Goal: Task Accomplishment & Management: Use online tool/utility

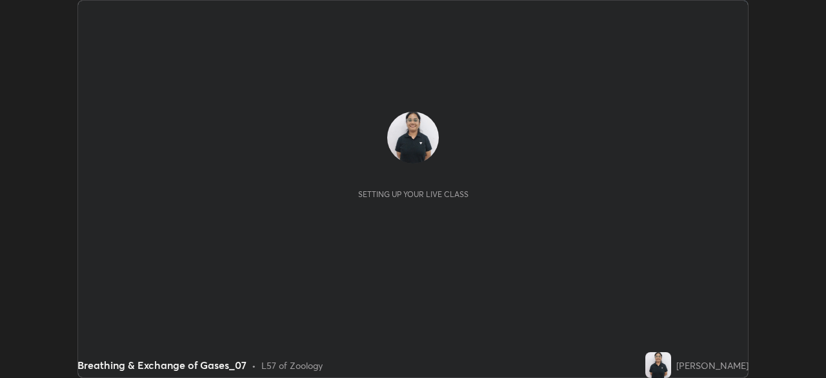
scroll to position [378, 826]
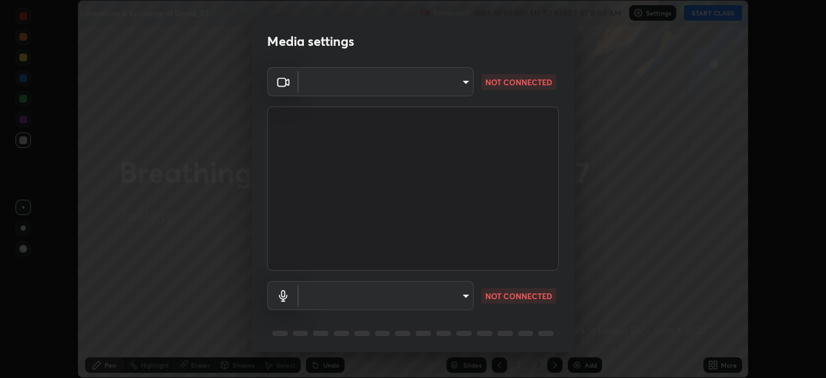
type input "55598c20c3627f74fde2fa62c56176c6afd958eb63f7086a397ce1464aa3371d"
type input "8978167cc43bbe15643b5c1650d15191c1591088b9b21ab250a75ec132c1516a"
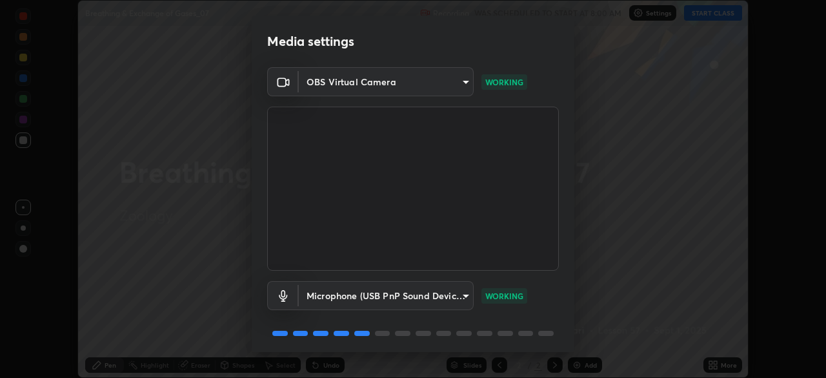
scroll to position [46, 0]
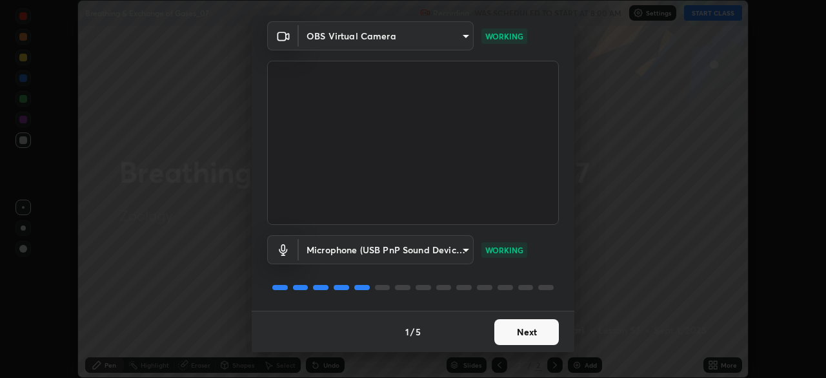
click at [510, 329] on button "Next" at bounding box center [526, 332] width 65 height 26
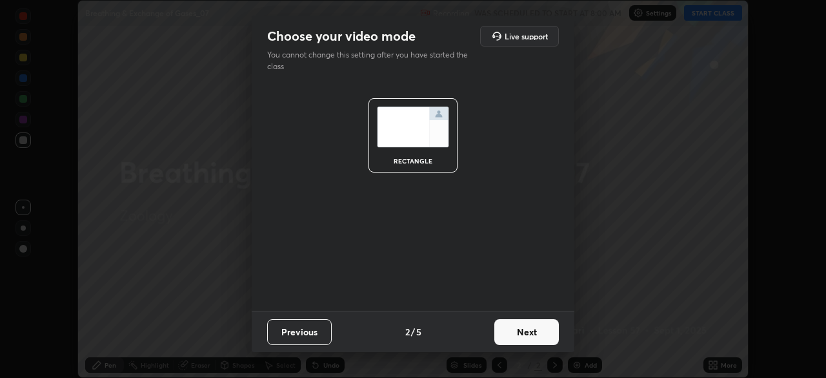
scroll to position [0, 0]
click at [511, 327] on button "Next" at bounding box center [526, 332] width 65 height 26
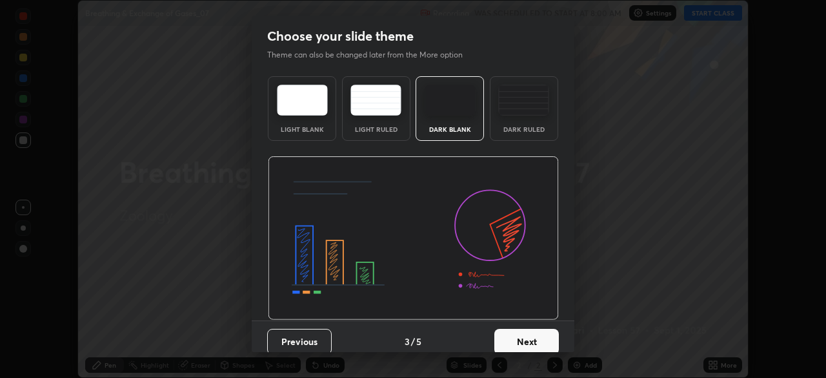
click at [538, 130] on div "Dark Ruled" at bounding box center [524, 129] width 52 height 6
click at [526, 344] on button "Next" at bounding box center [526, 342] width 65 height 26
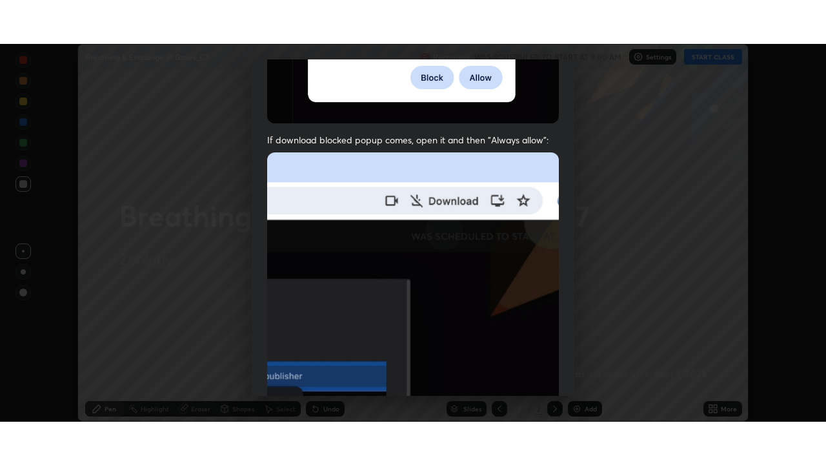
scroll to position [309, 0]
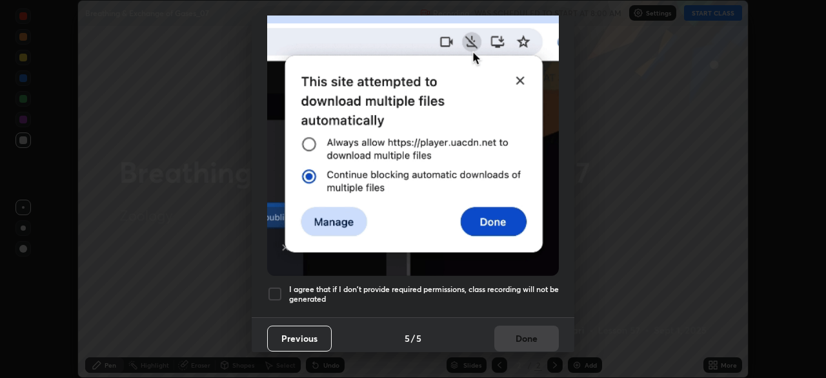
click at [279, 291] on div at bounding box center [274, 293] width 15 height 15
click at [522, 325] on button "Done" at bounding box center [526, 338] width 65 height 26
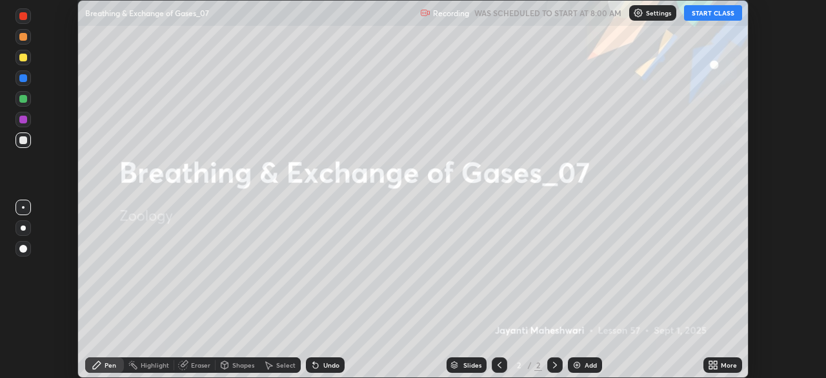
click at [724, 14] on button "START CLASS" at bounding box center [713, 12] width 58 height 15
click at [724, 370] on div "More" at bounding box center [723, 364] width 39 height 15
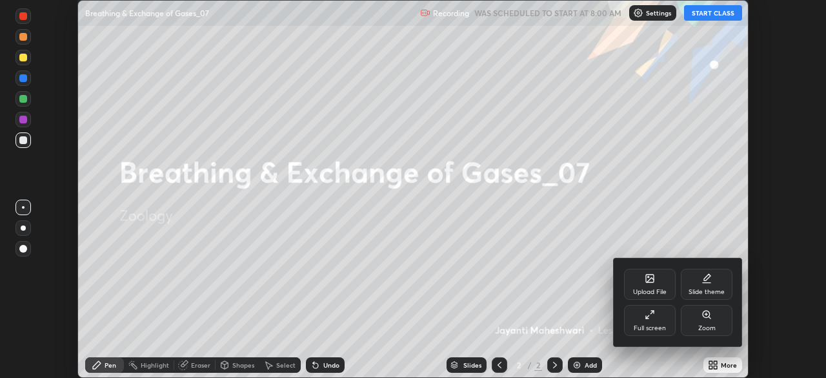
click at [645, 329] on div "Full screen" at bounding box center [650, 328] width 32 height 6
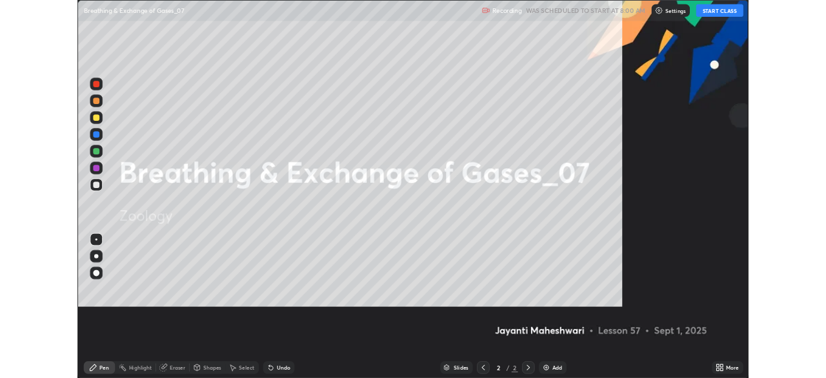
scroll to position [465, 826]
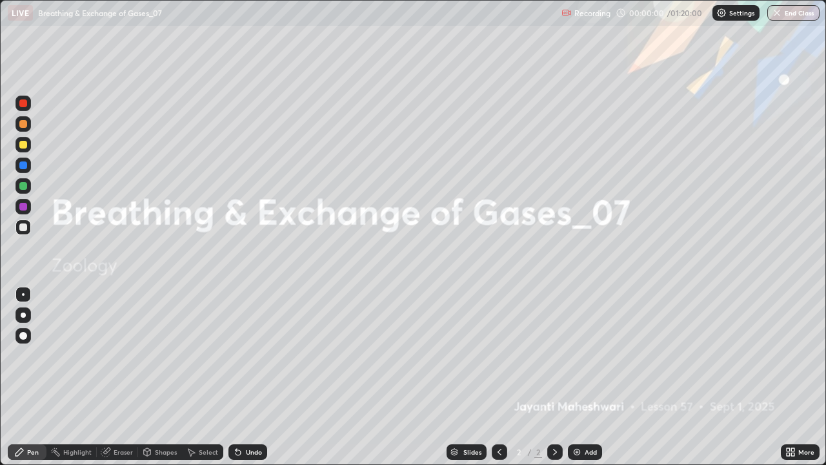
click at [588, 377] on div "Add" at bounding box center [585, 451] width 34 height 15
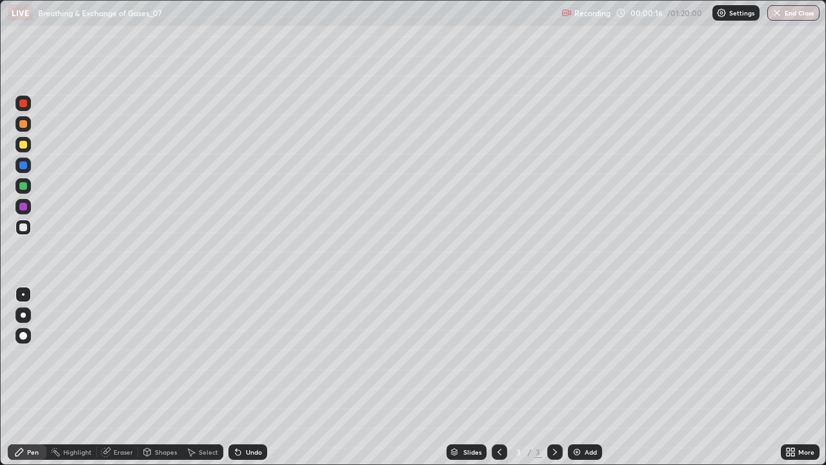
click at [733, 14] on p "Settings" at bounding box center [741, 13] width 25 height 6
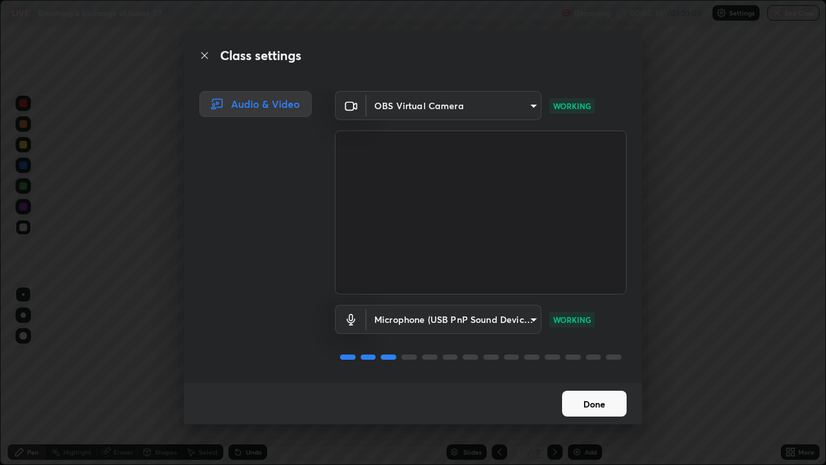
click at [580, 377] on button "Done" at bounding box center [594, 403] width 65 height 26
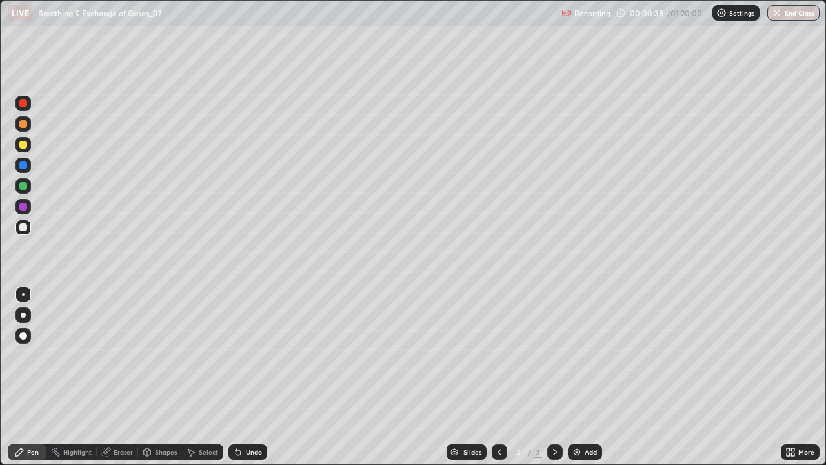
click at [24, 312] on div at bounding box center [23, 314] width 5 height 5
click at [23, 187] on div at bounding box center [23, 186] width 8 height 8
click at [25, 105] on div at bounding box center [23, 103] width 8 height 8
click at [20, 234] on div at bounding box center [22, 226] width 15 height 15
click at [21, 188] on div at bounding box center [23, 186] width 8 height 8
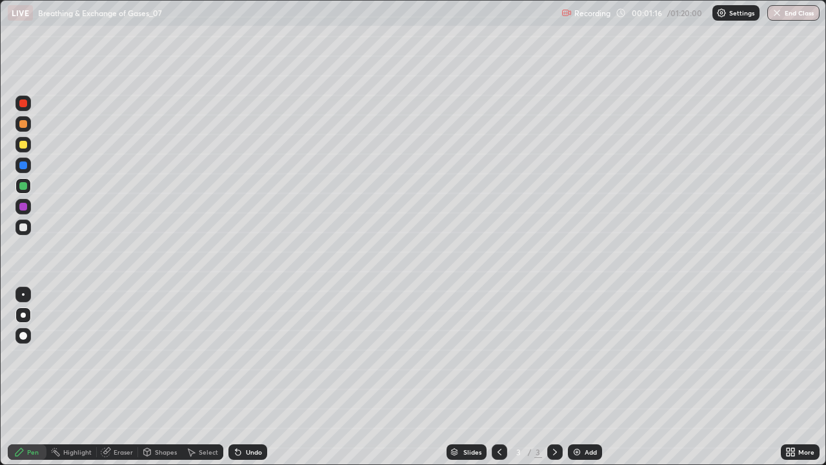
click at [254, 377] on div "Undo" at bounding box center [254, 452] width 16 height 6
click at [248, 377] on div "Undo" at bounding box center [247, 451] width 39 height 15
click at [793, 377] on icon at bounding box center [792, 453] width 3 height 3
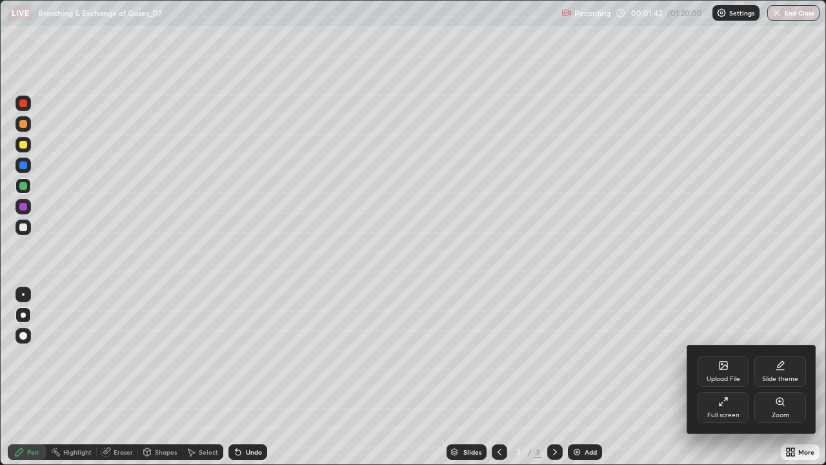
click at [720, 377] on div "Full screen" at bounding box center [724, 407] width 52 height 31
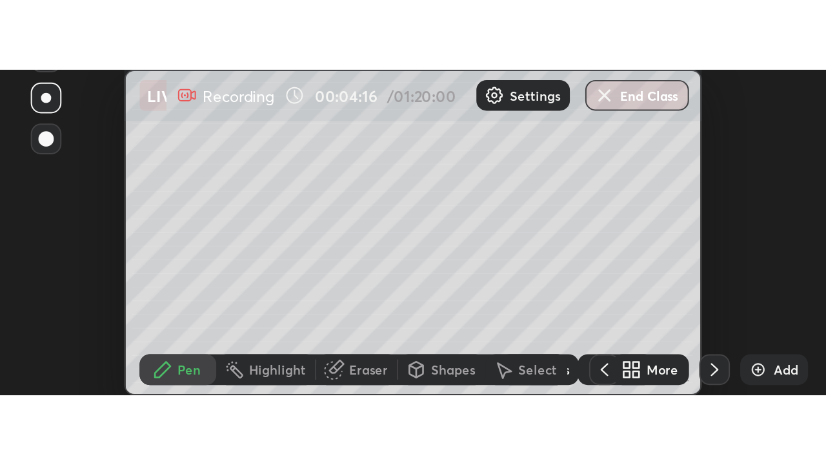
scroll to position [378, 826]
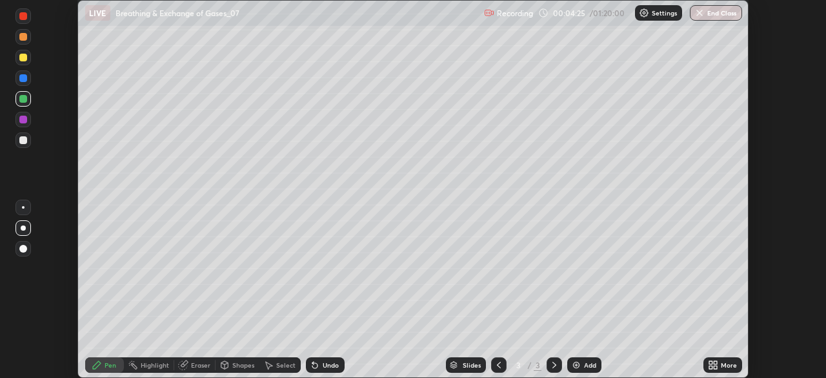
click at [715, 367] on icon at bounding box center [715, 366] width 3 height 3
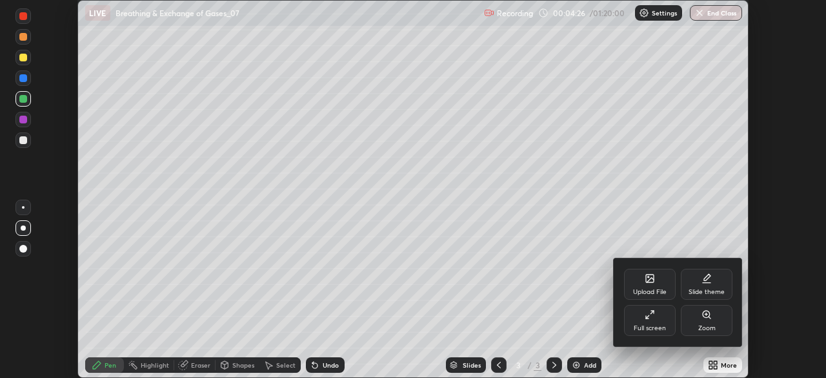
click at [643, 325] on div "Full screen" at bounding box center [650, 328] width 32 height 6
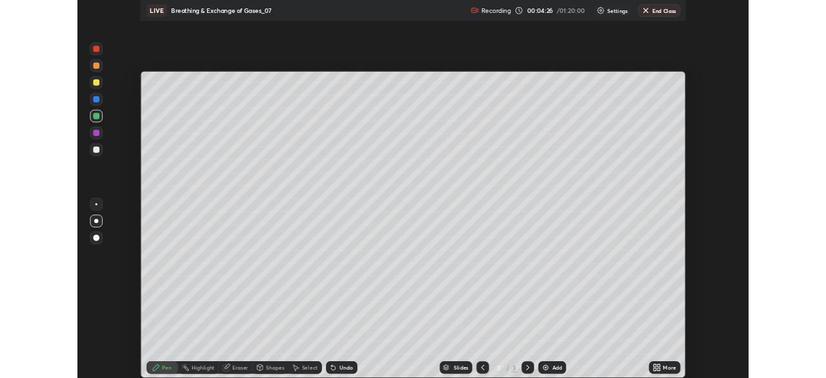
scroll to position [465, 826]
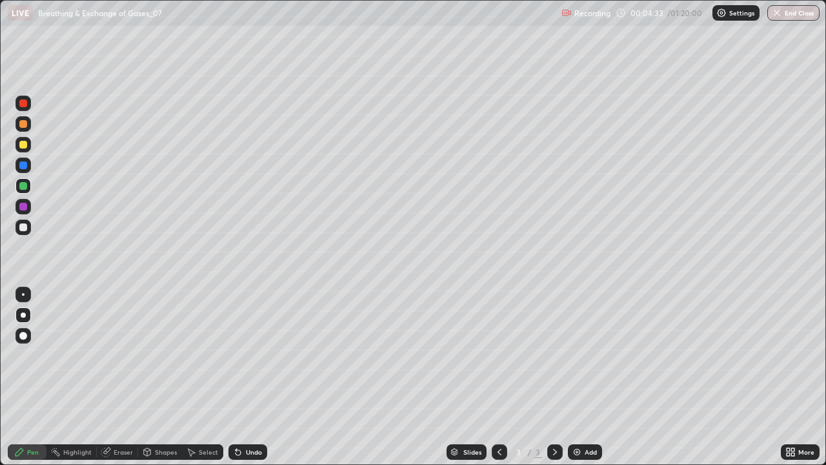
click at [21, 145] on div at bounding box center [23, 145] width 8 height 8
click at [25, 223] on div at bounding box center [23, 227] width 8 height 8
click at [23, 105] on div at bounding box center [23, 103] width 8 height 8
click at [25, 186] on div at bounding box center [23, 186] width 8 height 8
click at [28, 170] on div at bounding box center [22, 164] width 15 height 15
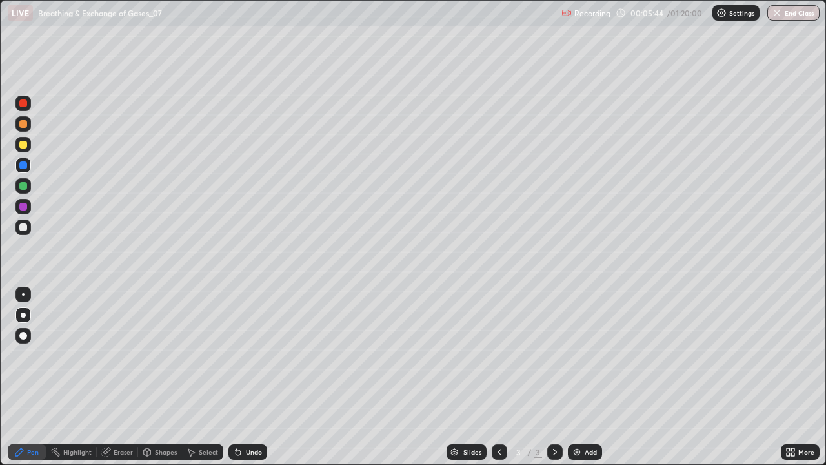
click at [579, 377] on img at bounding box center [577, 452] width 10 height 10
click at [29, 228] on div at bounding box center [22, 226] width 15 height 15
click at [22, 186] on div at bounding box center [23, 186] width 8 height 8
click at [24, 143] on div at bounding box center [23, 145] width 8 height 8
click at [24, 227] on div at bounding box center [23, 227] width 8 height 8
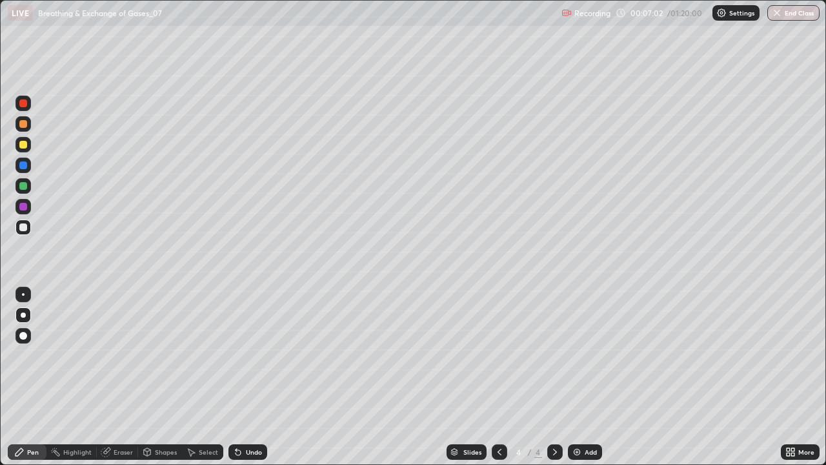
click at [499, 377] on icon at bounding box center [499, 452] width 10 height 10
click at [25, 146] on div at bounding box center [23, 145] width 8 height 8
click at [23, 230] on div at bounding box center [23, 227] width 8 height 8
click at [554, 377] on icon at bounding box center [555, 452] width 10 height 10
click at [587, 377] on div "Add" at bounding box center [591, 452] width 12 height 6
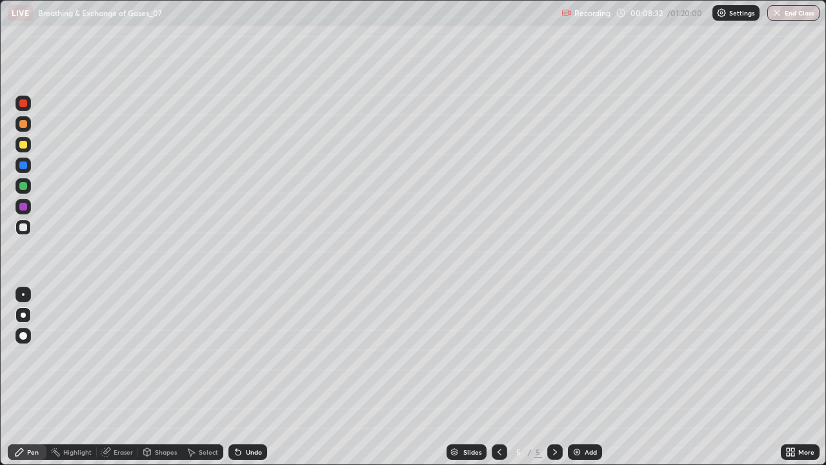
click at [157, 377] on div "Shapes" at bounding box center [166, 452] width 22 height 6
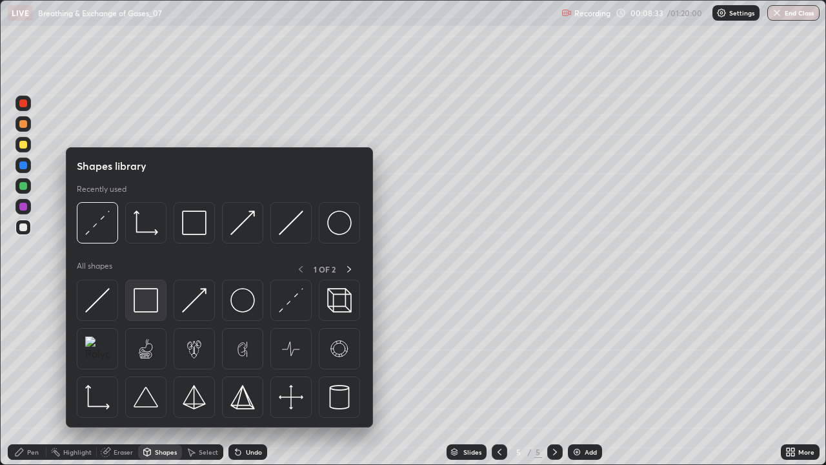
click at [145, 300] on img at bounding box center [146, 300] width 25 height 25
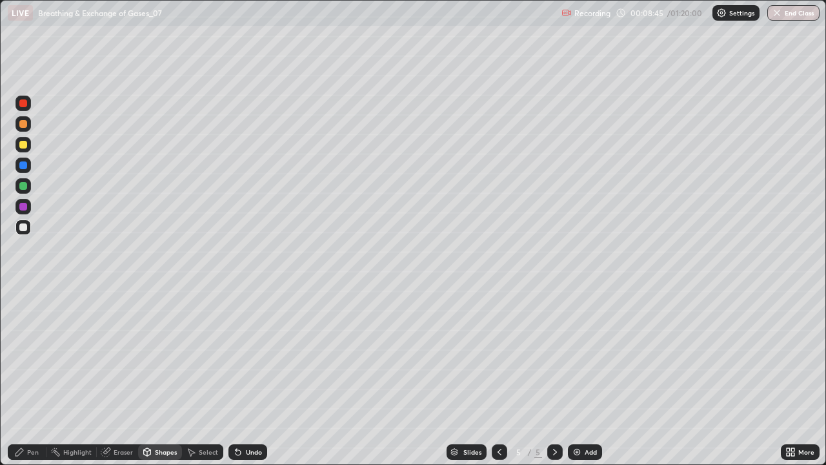
click at [27, 190] on div at bounding box center [22, 185] width 15 height 15
click at [27, 377] on div "Pen" at bounding box center [33, 452] width 12 height 6
click at [30, 148] on div at bounding box center [22, 144] width 15 height 15
click at [23, 189] on div at bounding box center [23, 186] width 8 height 8
click at [580, 377] on img at bounding box center [577, 452] width 10 height 10
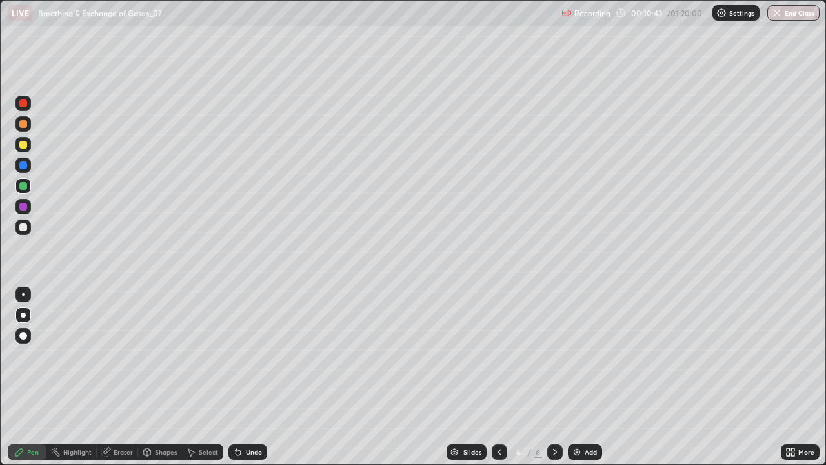
click at [21, 229] on div at bounding box center [23, 227] width 8 height 8
click at [25, 145] on div at bounding box center [23, 145] width 8 height 8
click at [24, 104] on div at bounding box center [23, 103] width 8 height 8
click at [23, 145] on div at bounding box center [23, 145] width 8 height 8
click at [25, 185] on div at bounding box center [23, 186] width 8 height 8
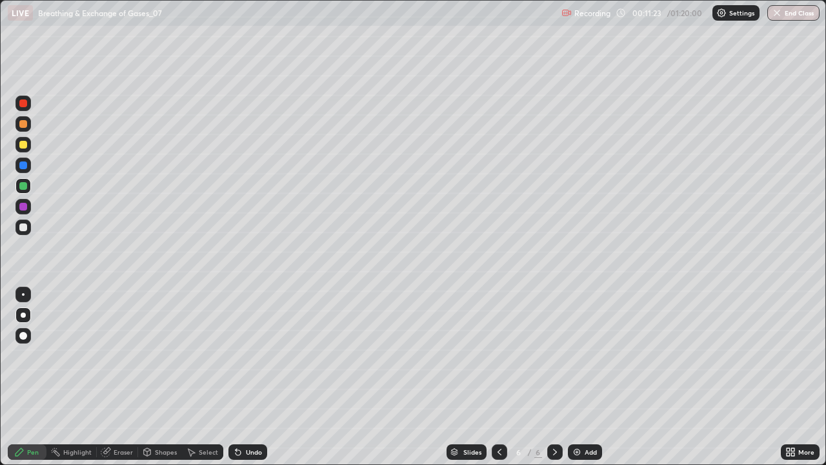
click at [22, 227] on div at bounding box center [23, 227] width 8 height 8
click at [22, 147] on div at bounding box center [23, 145] width 8 height 8
click at [23, 104] on div at bounding box center [23, 103] width 8 height 8
click at [23, 145] on div at bounding box center [23, 145] width 8 height 8
click at [23, 187] on div at bounding box center [23, 186] width 8 height 8
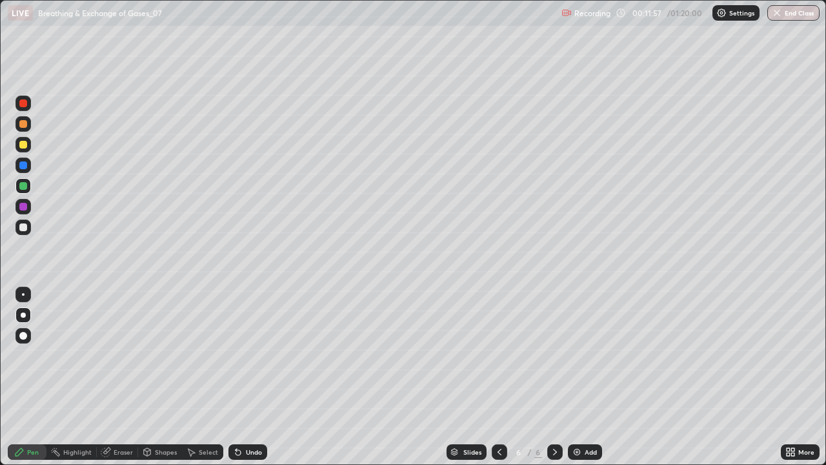
click at [25, 145] on div at bounding box center [23, 145] width 8 height 8
click at [19, 188] on div at bounding box center [23, 186] width 8 height 8
click at [23, 167] on div at bounding box center [23, 165] width 8 height 8
click at [26, 227] on div at bounding box center [23, 227] width 8 height 8
click at [496, 377] on icon at bounding box center [499, 452] width 10 height 10
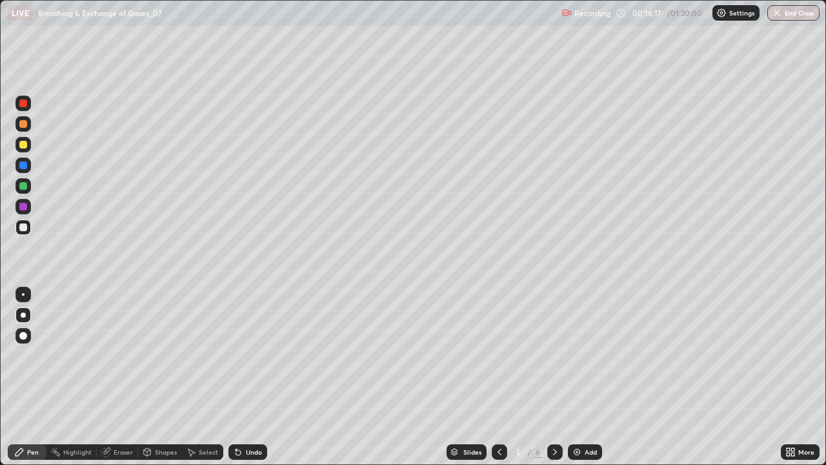
click at [554, 377] on icon at bounding box center [555, 452] width 10 height 10
click at [585, 377] on div "Add" at bounding box center [591, 452] width 12 height 6
click at [25, 145] on div at bounding box center [23, 145] width 8 height 8
click at [246, 377] on div "Undo" at bounding box center [254, 452] width 16 height 6
click at [26, 183] on div at bounding box center [23, 186] width 8 height 8
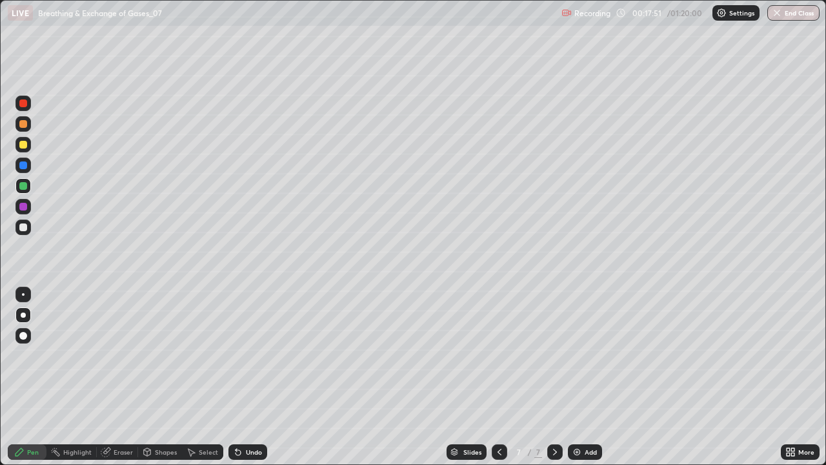
click at [22, 233] on div at bounding box center [22, 226] width 15 height 15
click at [20, 188] on div at bounding box center [23, 186] width 8 height 8
click at [497, 377] on icon at bounding box center [499, 452] width 10 height 10
click at [498, 377] on icon at bounding box center [500, 452] width 4 height 6
click at [25, 130] on div at bounding box center [22, 123] width 15 height 15
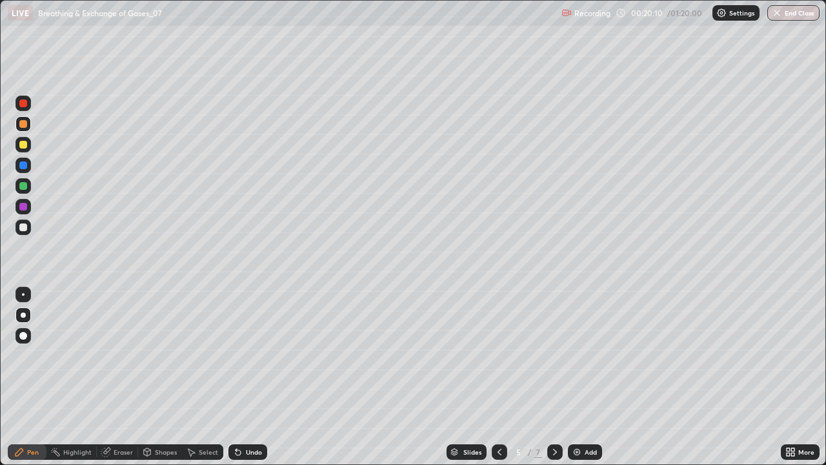
click at [25, 225] on div at bounding box center [23, 227] width 8 height 8
click at [17, 207] on div at bounding box center [22, 206] width 15 height 15
click at [578, 377] on img at bounding box center [577, 452] width 10 height 10
click at [26, 226] on div at bounding box center [23, 227] width 8 height 8
click at [22, 150] on div at bounding box center [22, 144] width 15 height 15
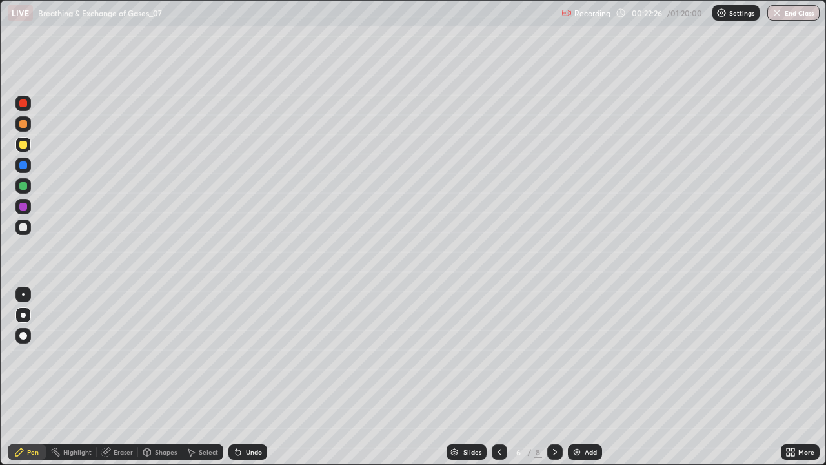
click at [26, 164] on div at bounding box center [23, 165] width 8 height 8
click at [23, 103] on div at bounding box center [23, 103] width 8 height 8
click at [22, 230] on div at bounding box center [23, 227] width 8 height 8
click at [17, 189] on div at bounding box center [22, 185] width 15 height 15
click at [498, 377] on icon at bounding box center [499, 452] width 10 height 10
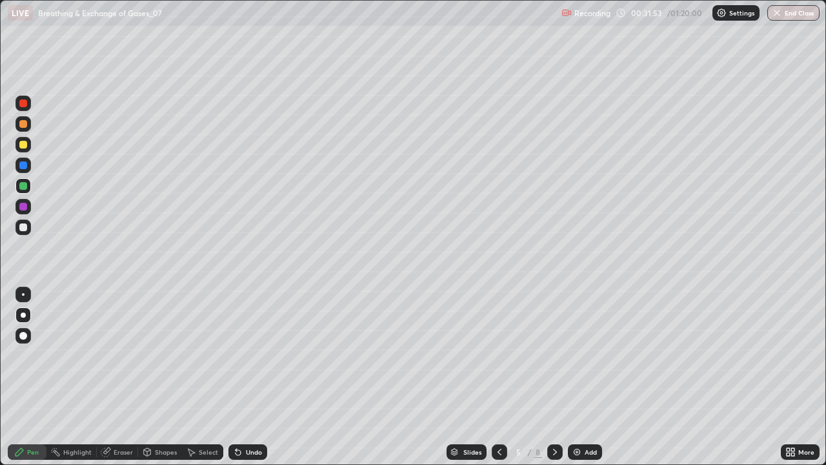
click at [498, 377] on icon at bounding box center [499, 452] width 10 height 10
click at [553, 377] on icon at bounding box center [555, 452] width 10 height 10
click at [21, 227] on div at bounding box center [23, 227] width 8 height 8
click at [18, 145] on div at bounding box center [22, 144] width 15 height 15
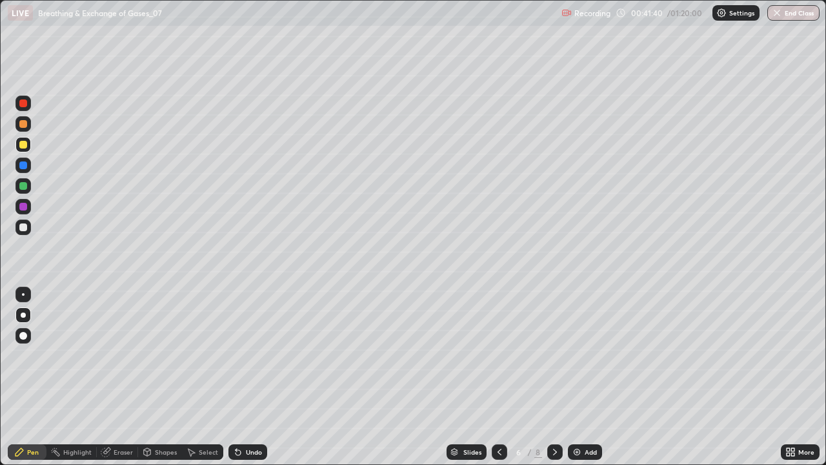
click at [586, 377] on div "Add" at bounding box center [591, 452] width 12 height 6
click at [25, 228] on div at bounding box center [23, 227] width 8 height 8
click at [23, 186] on div at bounding box center [23, 186] width 8 height 8
click at [0, 377] on div "Setting up your live class" at bounding box center [413, 232] width 826 height 465
click at [21, 228] on div at bounding box center [23, 227] width 8 height 8
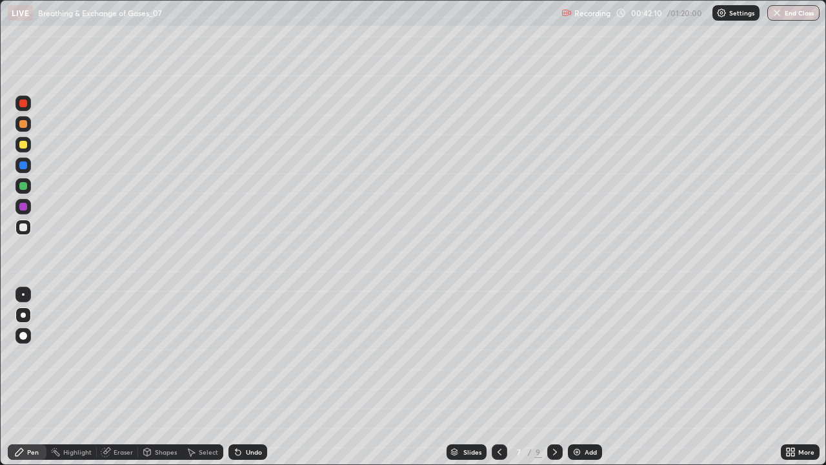
click at [240, 377] on icon at bounding box center [238, 452] width 10 height 10
click at [241, 377] on icon at bounding box center [238, 452] width 10 height 10
click at [23, 186] on div at bounding box center [23, 186] width 8 height 8
click at [24, 146] on div at bounding box center [23, 145] width 8 height 8
click at [29, 229] on div at bounding box center [22, 226] width 15 height 15
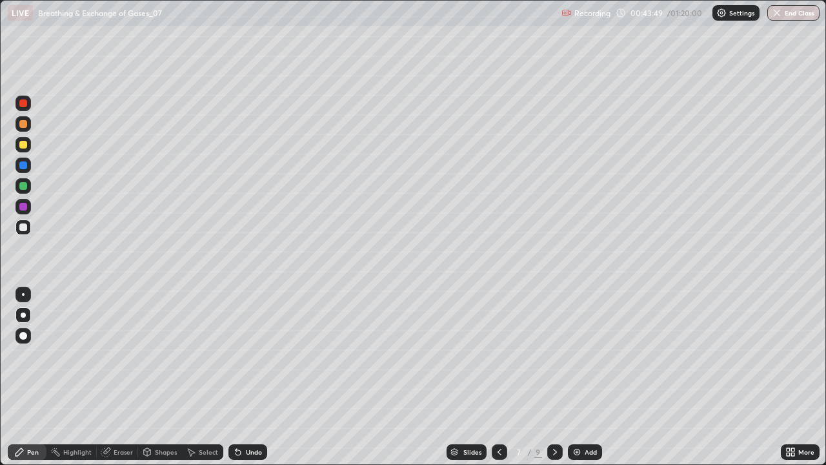
click at [23, 168] on div at bounding box center [23, 165] width 8 height 8
click at [20, 225] on div at bounding box center [23, 227] width 8 height 8
click at [28, 147] on div at bounding box center [22, 144] width 15 height 15
click at [23, 226] on div at bounding box center [23, 227] width 8 height 8
click at [554, 377] on icon at bounding box center [555, 452] width 10 height 10
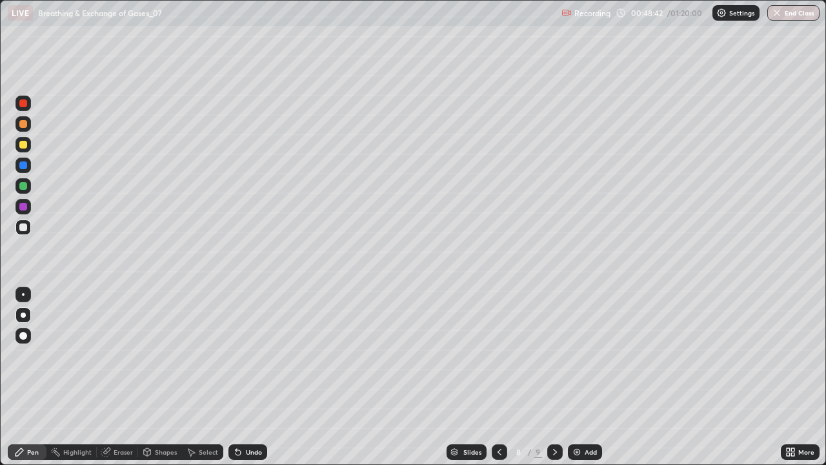
click at [554, 377] on icon at bounding box center [555, 452] width 10 height 10
click at [559, 377] on icon at bounding box center [555, 452] width 10 height 10
click at [500, 377] on icon at bounding box center [500, 452] width 4 height 6
click at [499, 377] on icon at bounding box center [499, 452] width 10 height 10
click at [600, 377] on div "Slides 7 / 9 Add" at bounding box center [524, 452] width 514 height 26
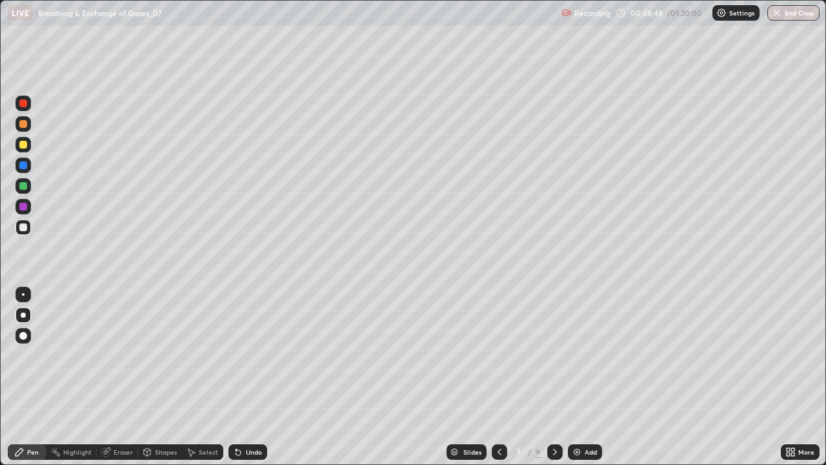
click at [590, 377] on div "Add" at bounding box center [591, 452] width 12 height 6
click at [23, 145] on div at bounding box center [23, 145] width 8 height 8
click at [23, 187] on div at bounding box center [23, 186] width 8 height 8
click at [23, 227] on div at bounding box center [23, 227] width 8 height 8
click at [25, 207] on div at bounding box center [23, 207] width 8 height 8
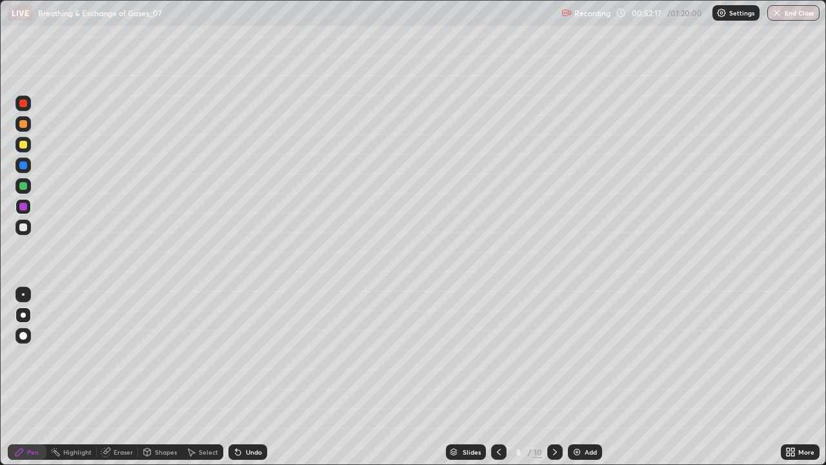
click at [22, 188] on div at bounding box center [23, 186] width 8 height 8
click at [23, 228] on div at bounding box center [23, 227] width 8 height 8
click at [20, 185] on div at bounding box center [23, 186] width 8 height 8
click at [24, 147] on div at bounding box center [23, 145] width 8 height 8
click at [29, 231] on div at bounding box center [22, 226] width 15 height 15
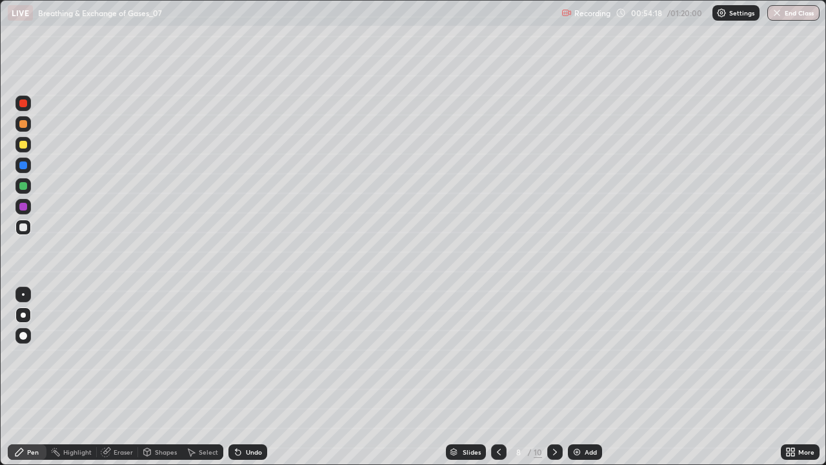
click at [28, 146] on div at bounding box center [22, 144] width 15 height 15
click at [25, 125] on div at bounding box center [23, 124] width 8 height 8
click at [573, 377] on img at bounding box center [577, 452] width 10 height 10
click at [21, 227] on div at bounding box center [23, 227] width 8 height 8
click at [17, 188] on div at bounding box center [22, 185] width 15 height 15
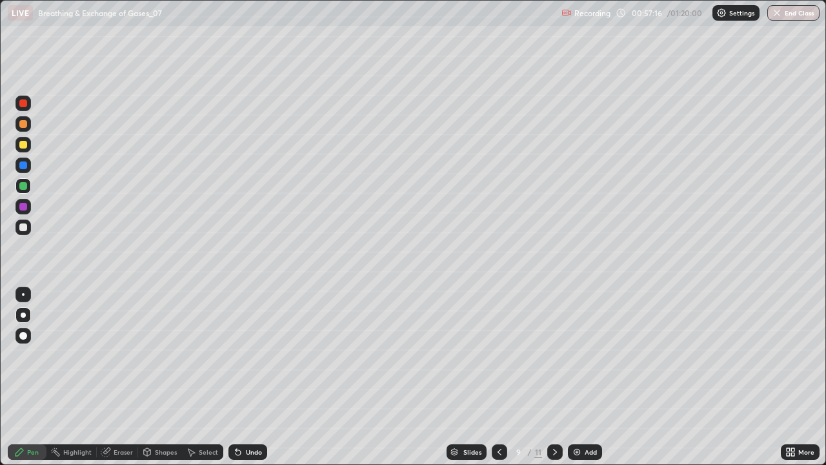
click at [25, 228] on div at bounding box center [23, 227] width 8 height 8
click at [498, 377] on icon at bounding box center [499, 452] width 10 height 10
click at [25, 187] on div at bounding box center [23, 186] width 8 height 8
click at [556, 377] on icon at bounding box center [555, 452] width 10 height 10
click at [580, 377] on img at bounding box center [577, 452] width 10 height 10
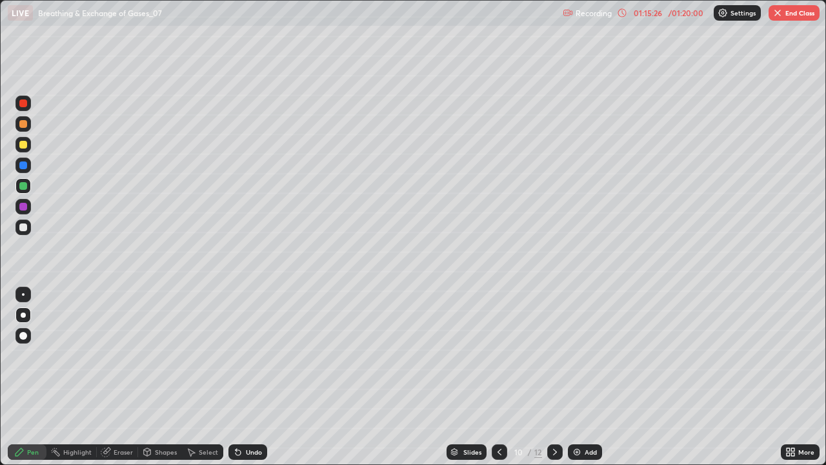
click at [580, 377] on img at bounding box center [577, 452] width 10 height 10
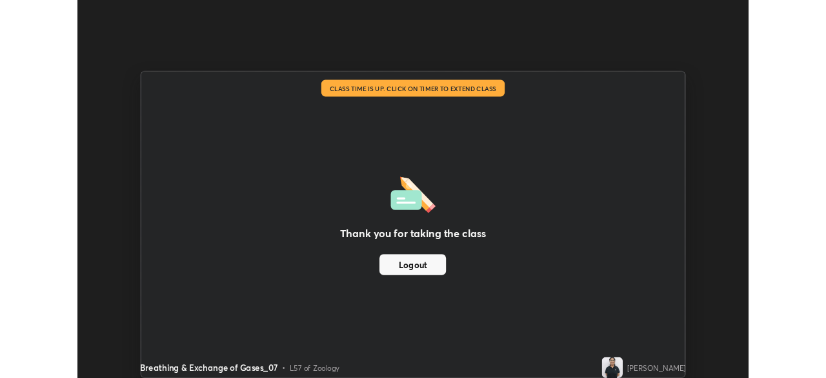
scroll to position [64165, 63717]
